Goal: Information Seeking & Learning: Learn about a topic

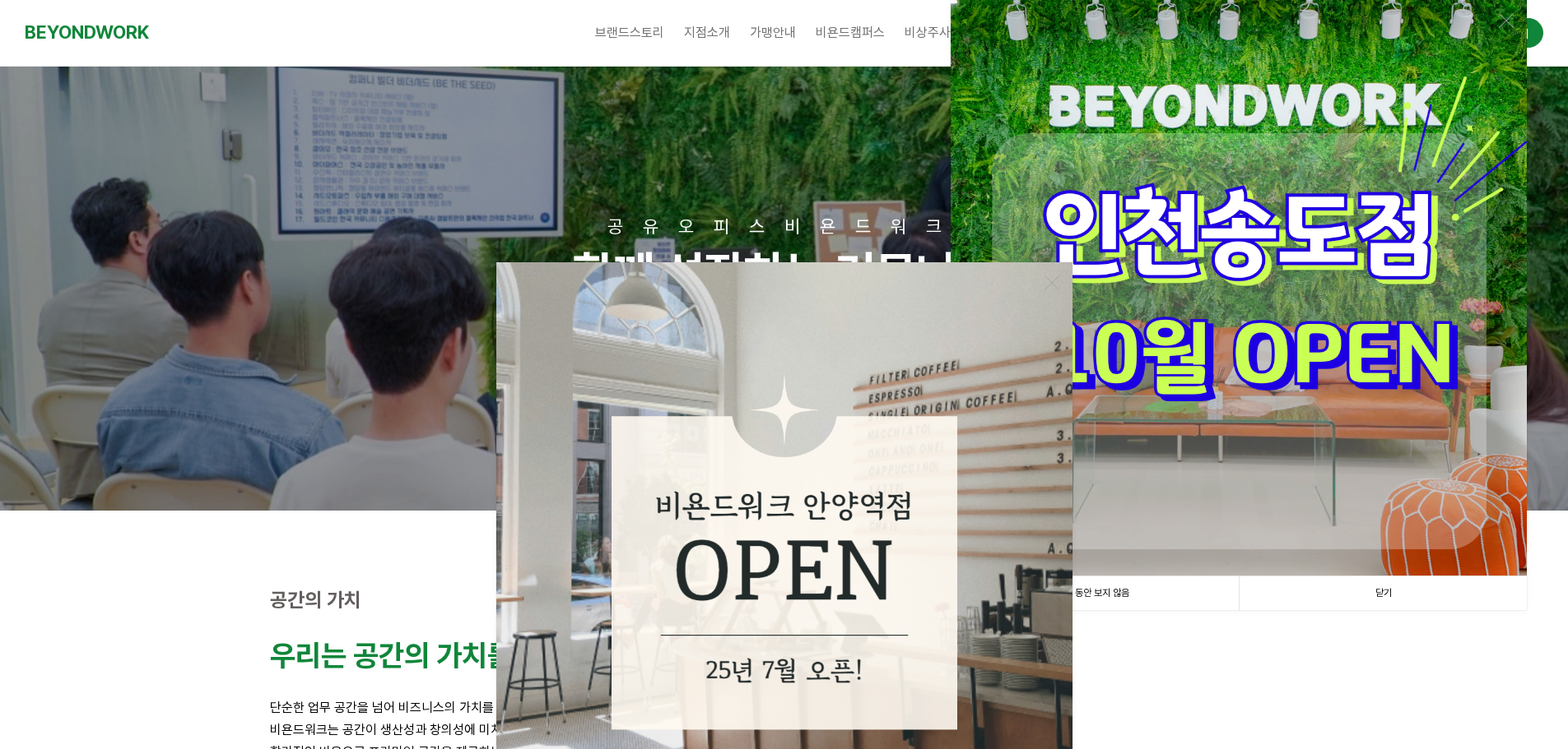
scroll to position [329, 0]
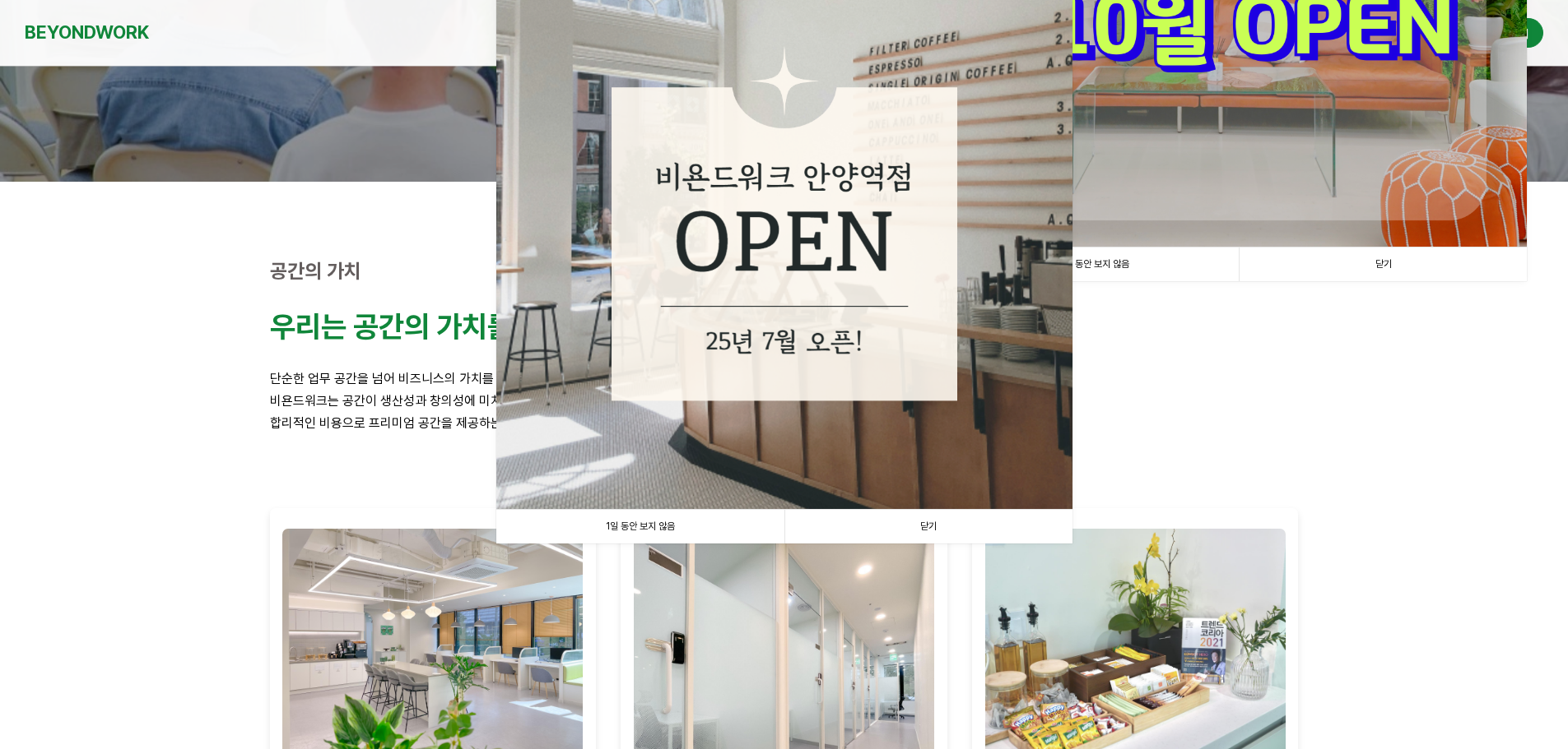
click at [1193, 263] on link "1일 동안 보지 않음" at bounding box center [1095, 265] width 288 height 34
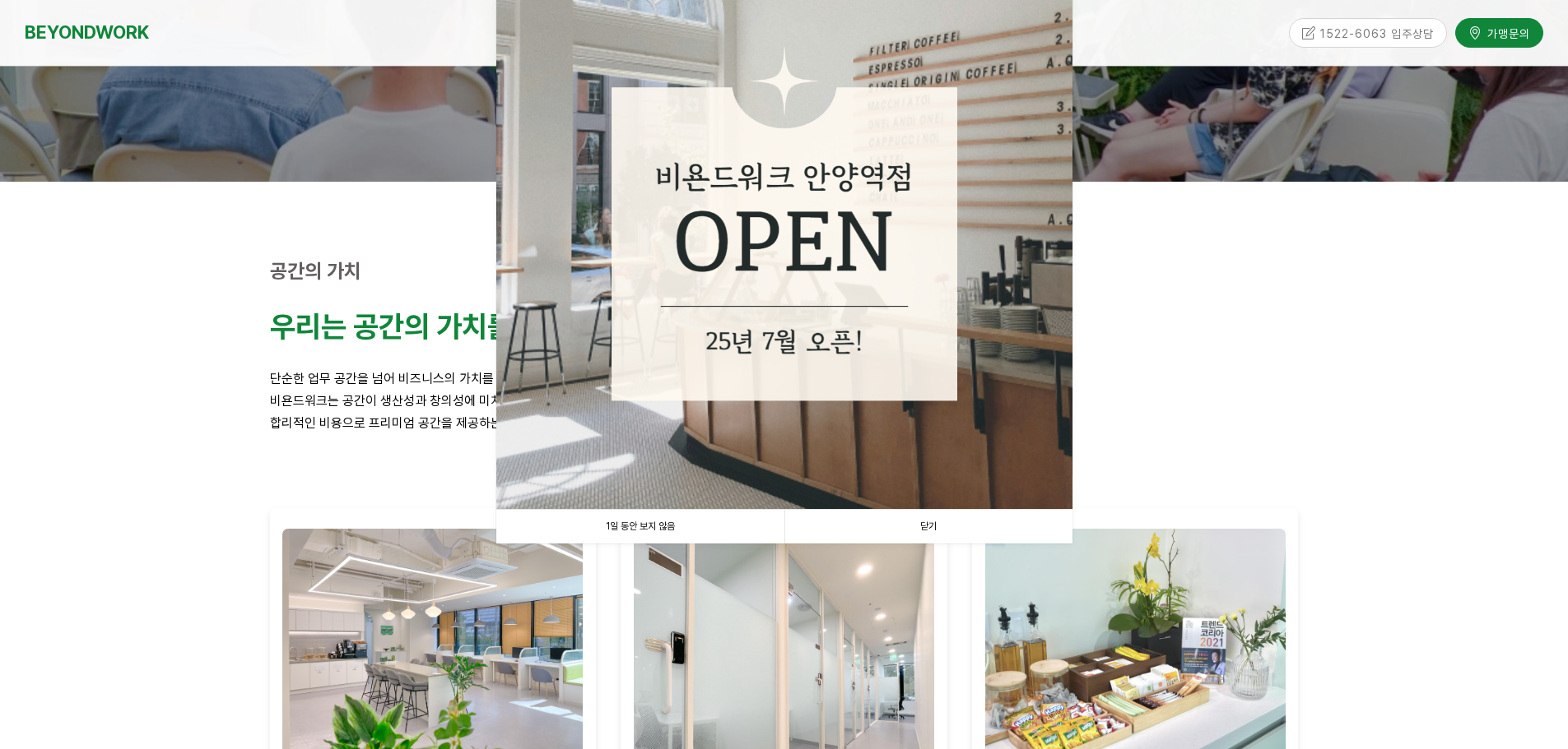
click at [706, 528] on link "1일 동안 보지 않음" at bounding box center [640, 527] width 288 height 34
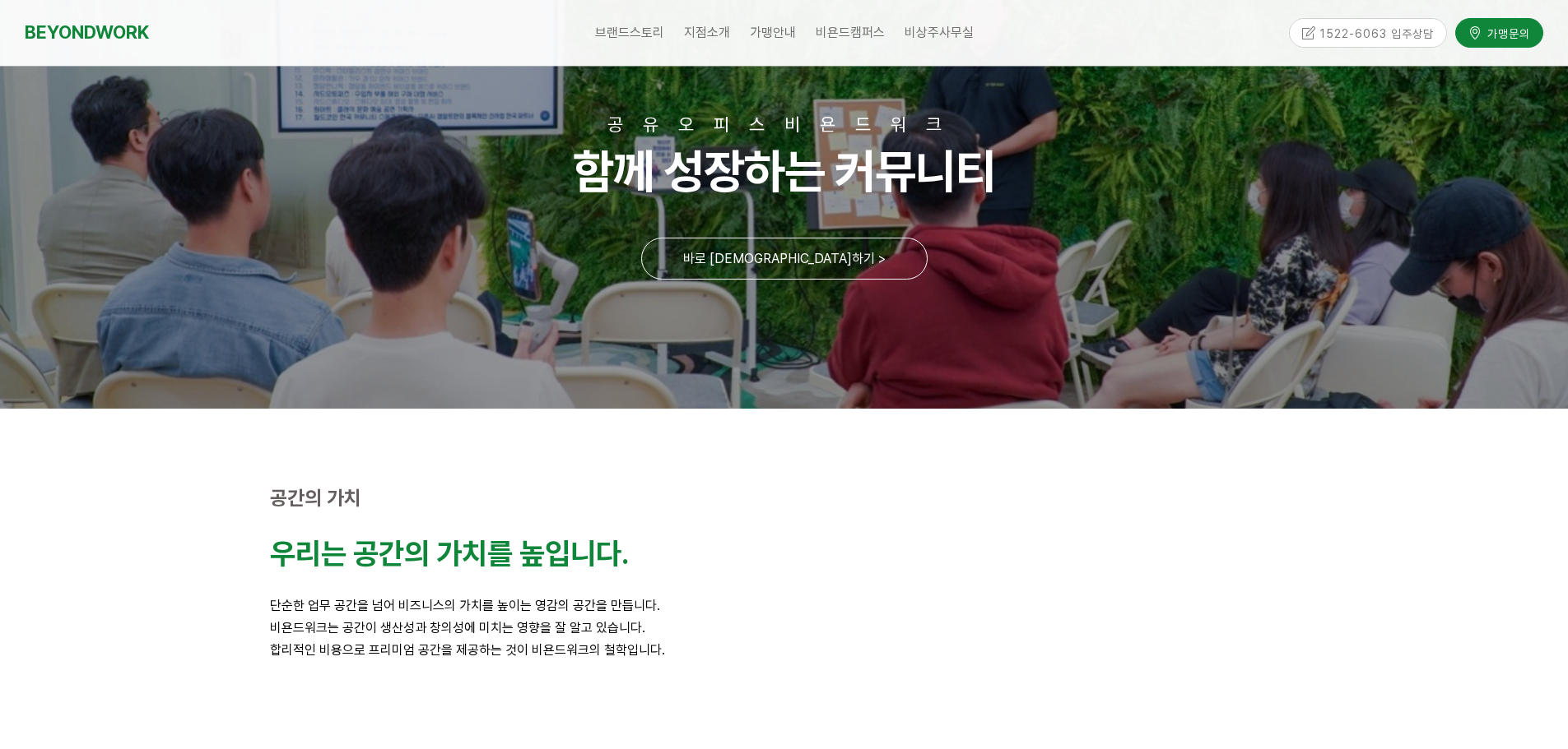
scroll to position [0, 0]
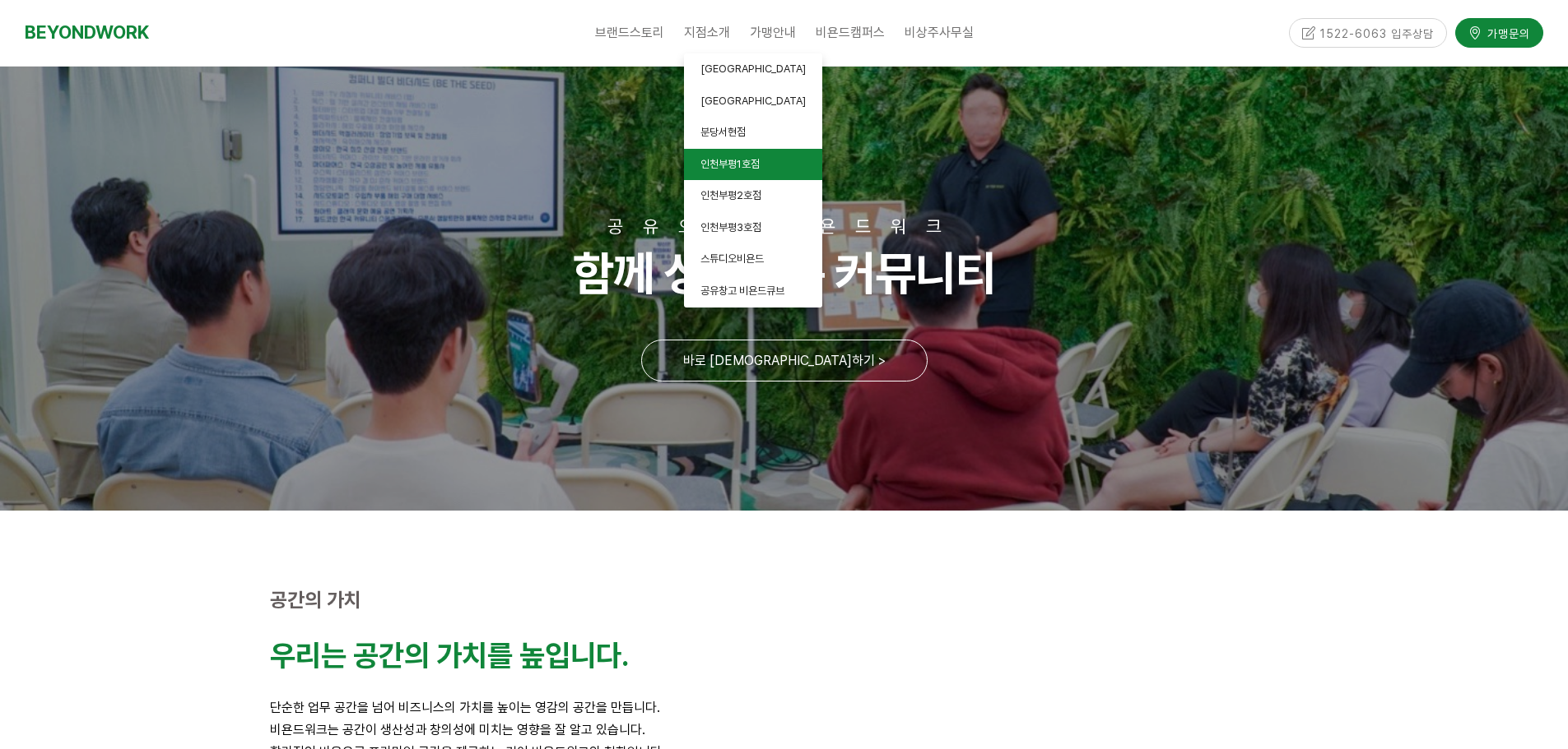
click at [765, 173] on link "인천부평1호점" at bounding box center [753, 165] width 138 height 32
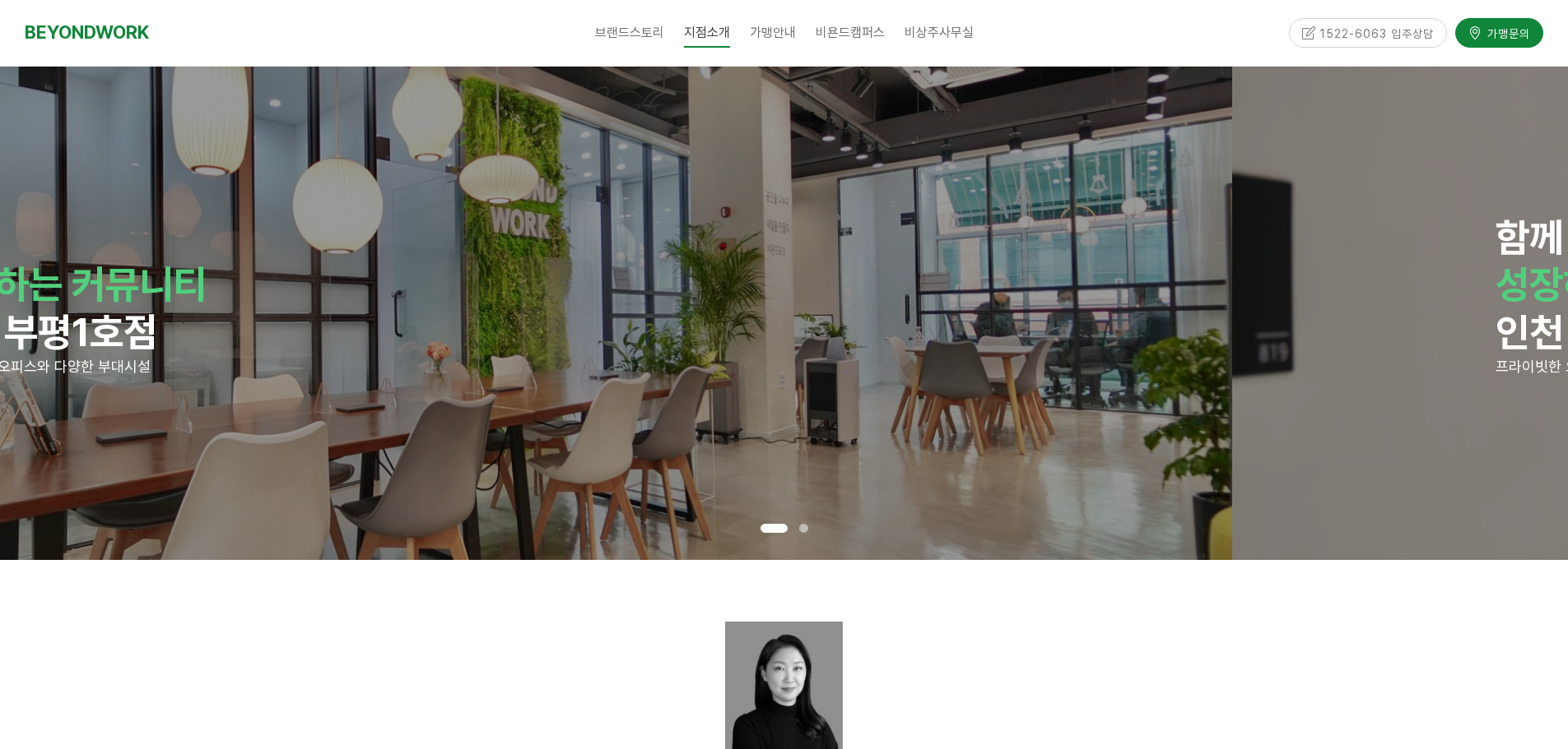
drag, startPoint x: 1186, startPoint y: 379, endPoint x: 766, endPoint y: 367, distance: 420.2
click at [766, 367] on div "함께 성장하는 커뮤니티 인천 부평1호점 프라이빗한 오피스와 다양한 부대시설 함께 성장하는 커뮤니티 인천 부평1호점 프라이빗한 오피스와 다양한 …" at bounding box center [1232, 313] width 9406 height 493
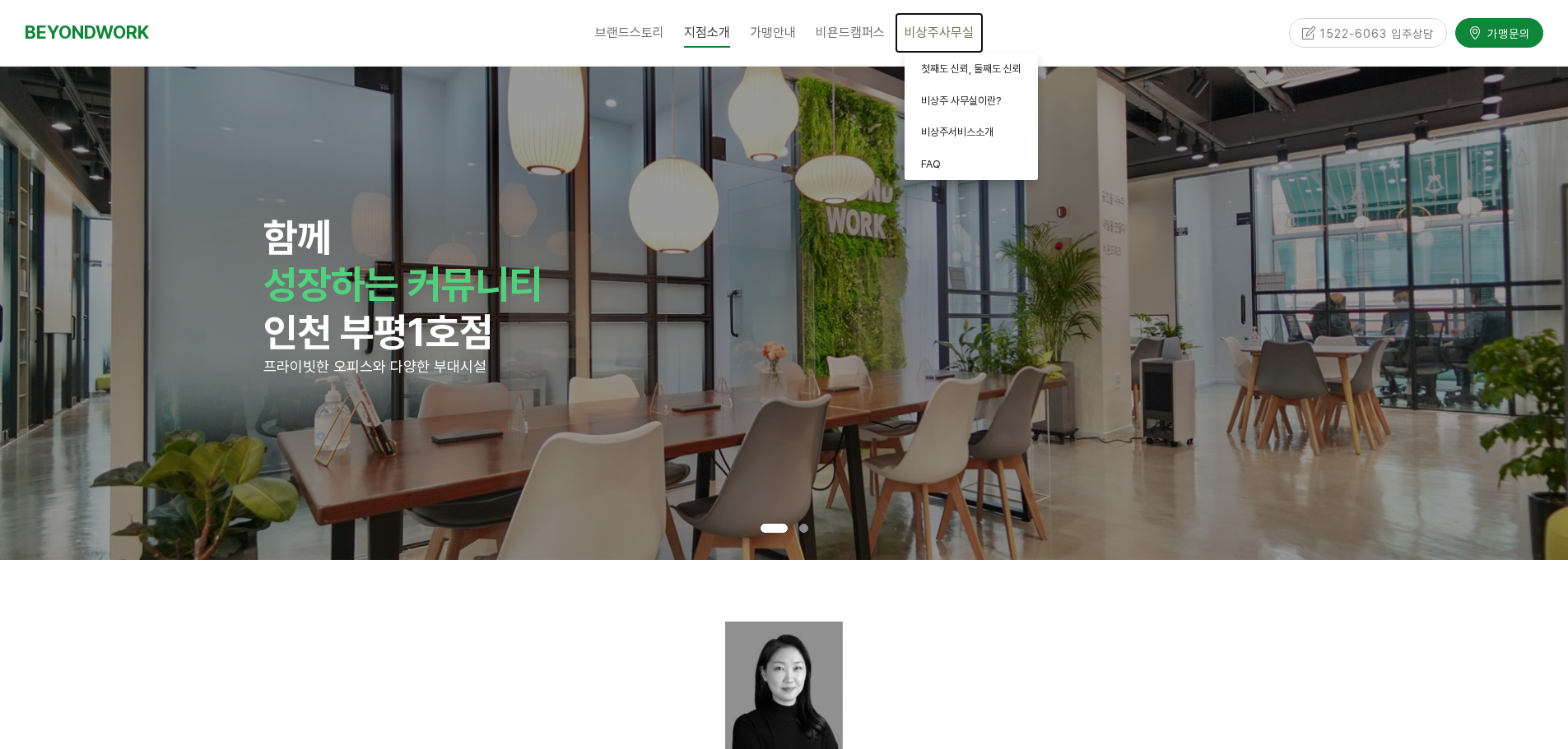
click at [921, 32] on span "비상주사무실" at bounding box center [939, 32] width 69 height 15
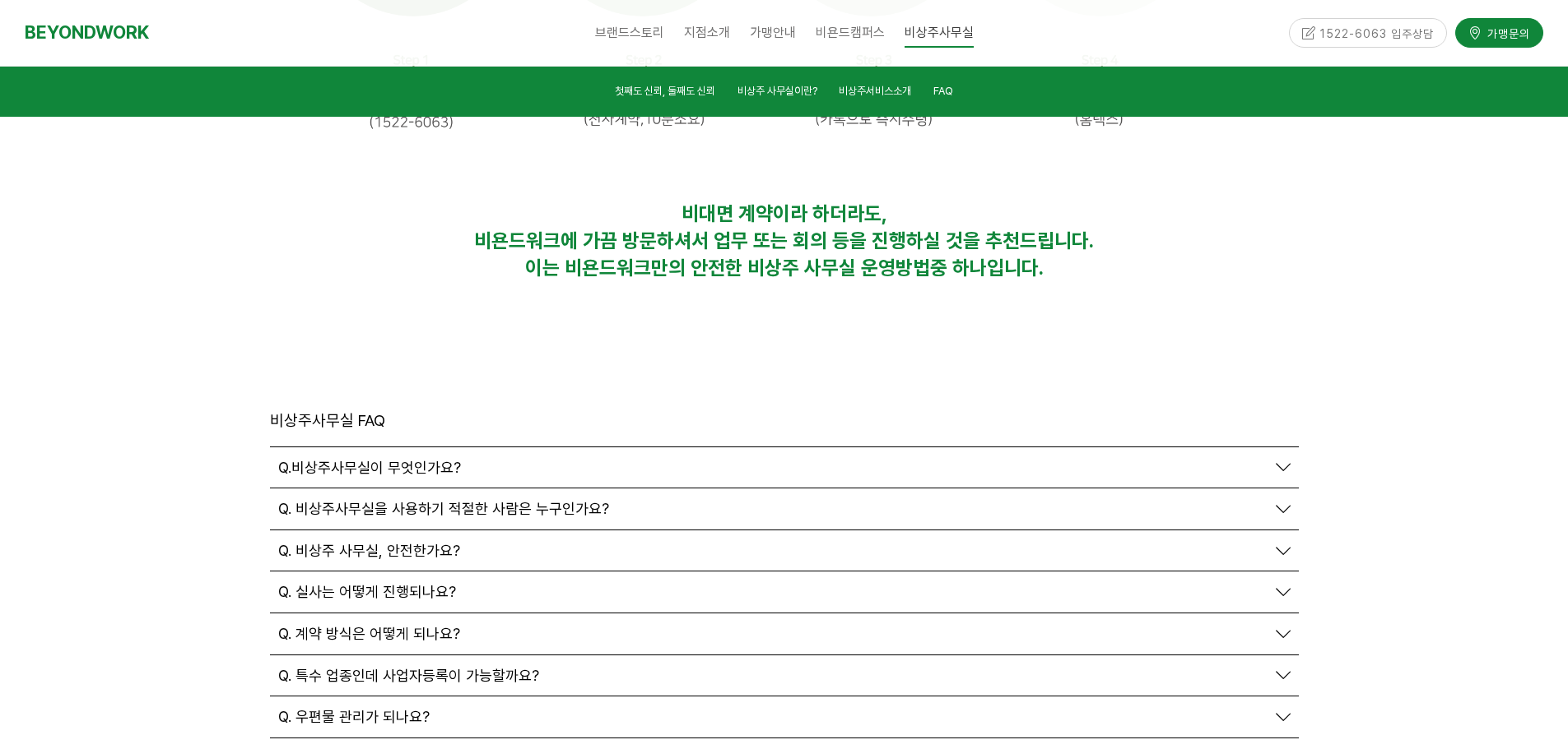
scroll to position [5563, 0]
